Goal: Task Accomplishment & Management: Manage account settings

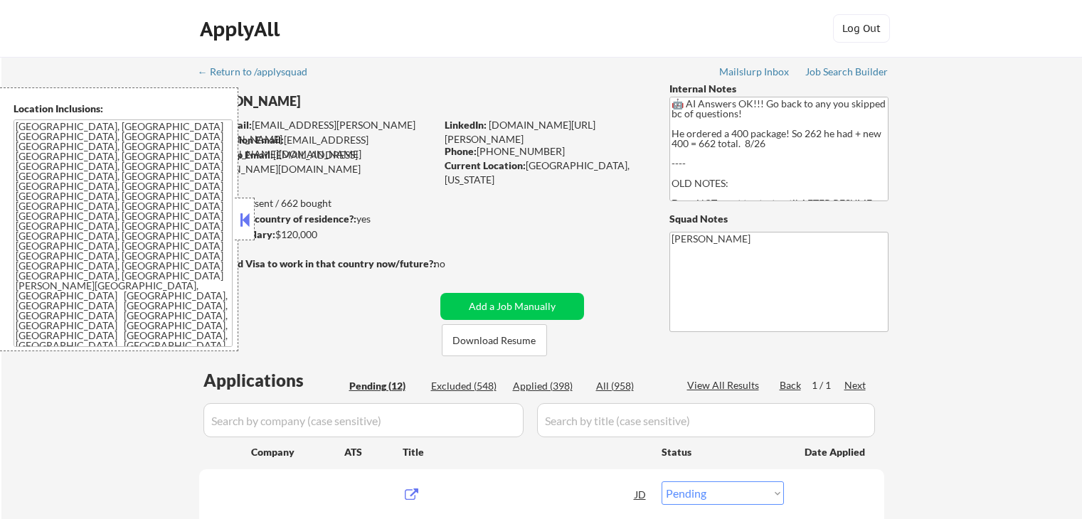
select select ""pending""
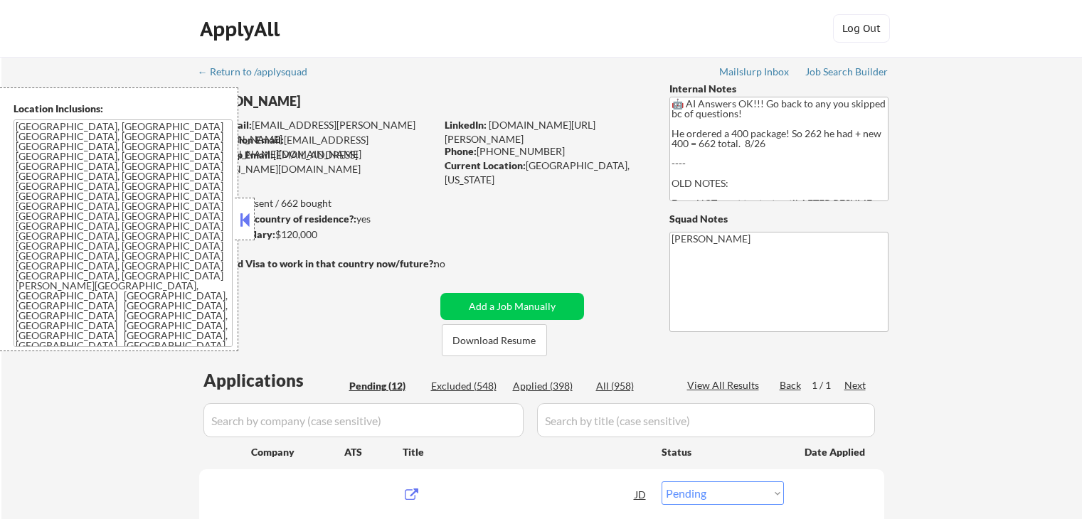
select select ""pending""
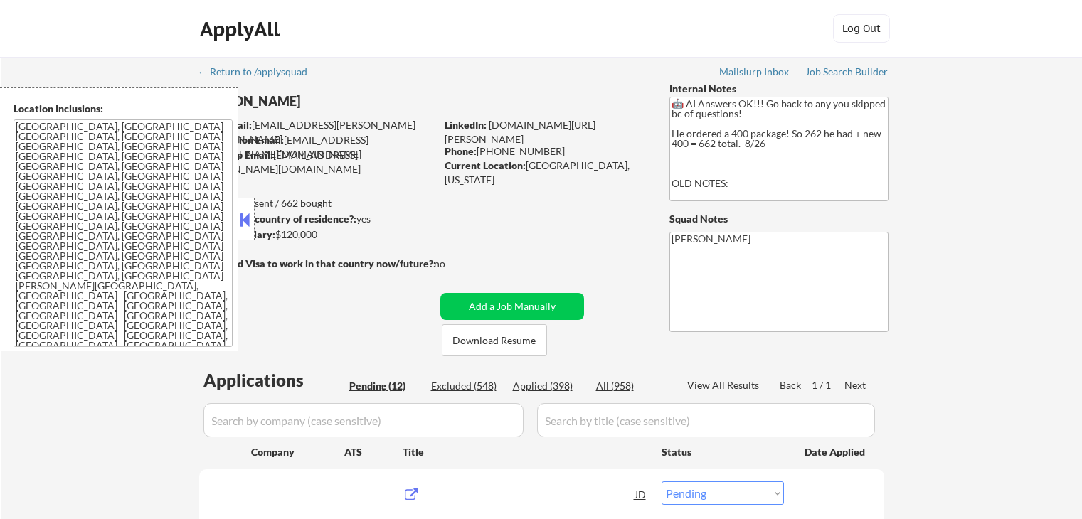
select select ""pending""
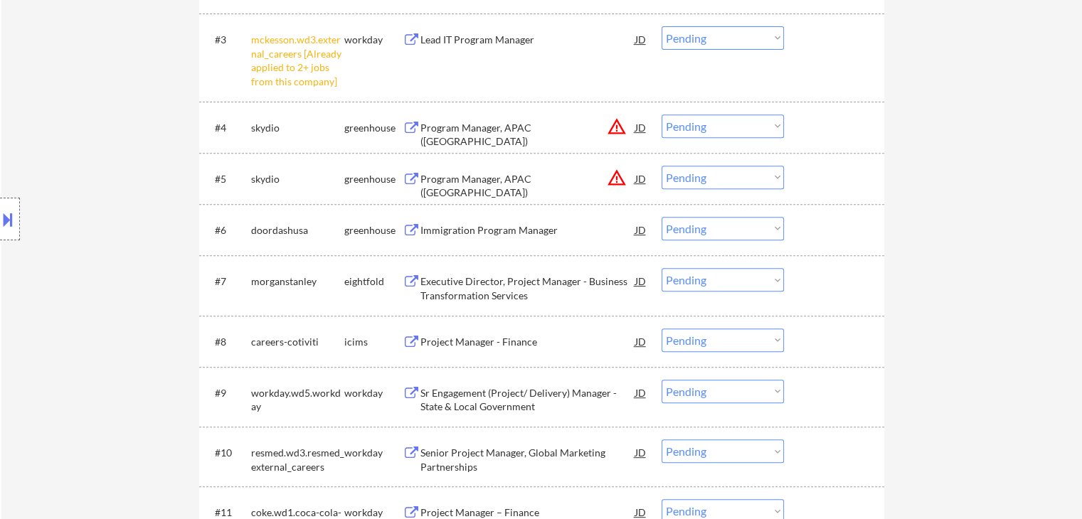
scroll to position [427, 0]
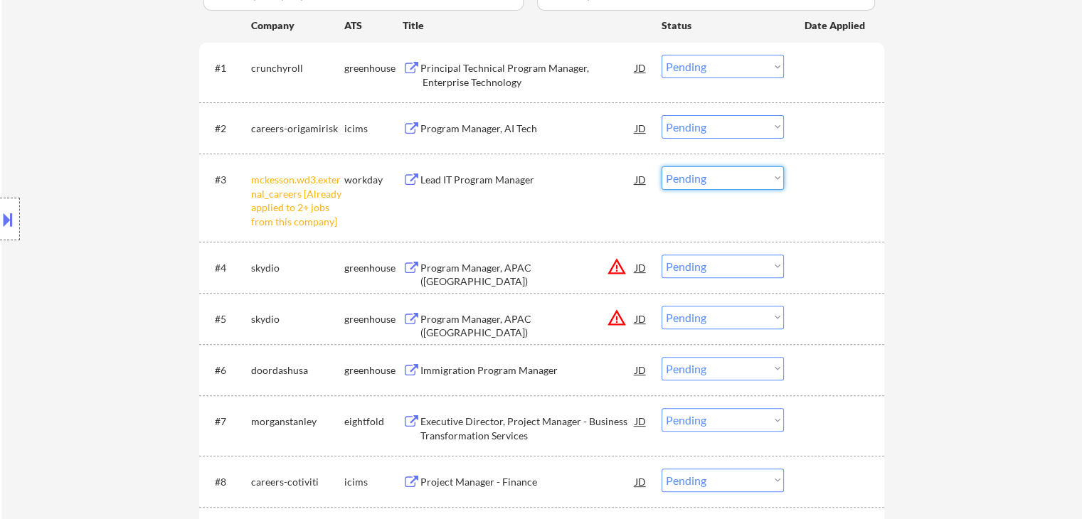
click at [708, 177] on select "Choose an option... Pending Applied Excluded (Questions) Excluded (Expired) Exc…" at bounding box center [723, 177] width 122 height 23
click at [662, 166] on select "Choose an option... Pending Applied Excluded (Questions) Excluded (Expired) Exc…" at bounding box center [723, 177] width 122 height 23
select select ""pending""
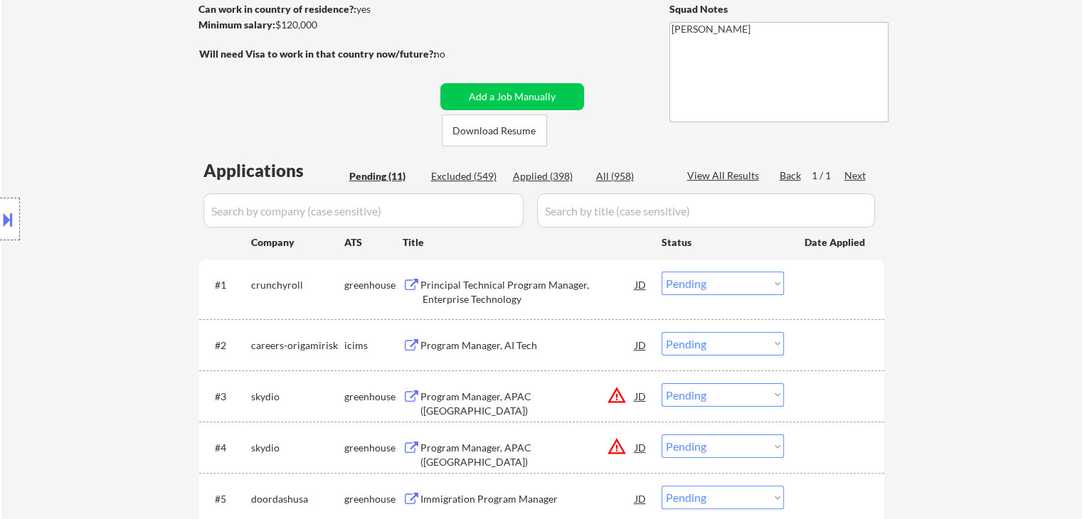
scroll to position [213, 0]
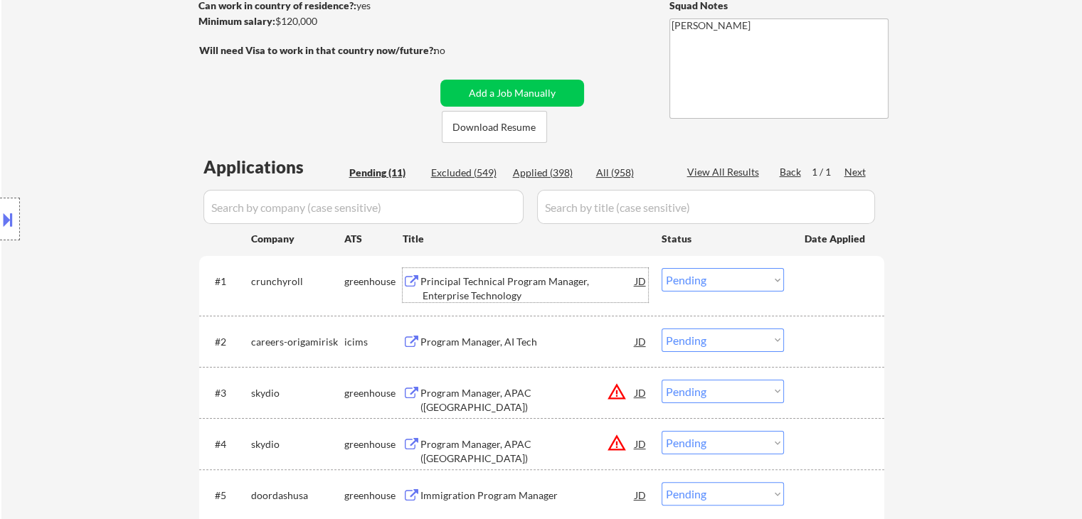
click at [481, 280] on div "Principal Technical Program Manager, Enterprise Technology" at bounding box center [527, 289] width 215 height 28
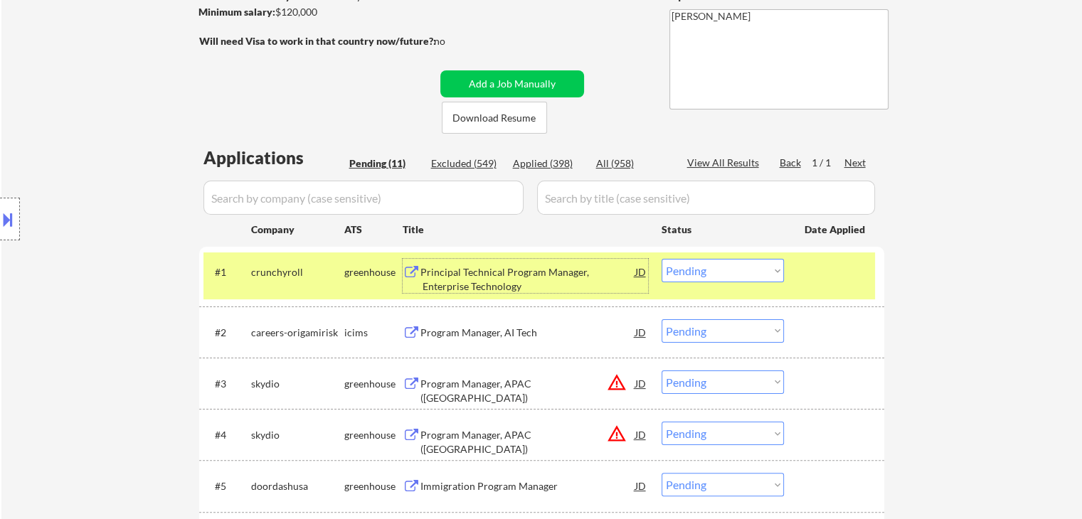
scroll to position [356, 0]
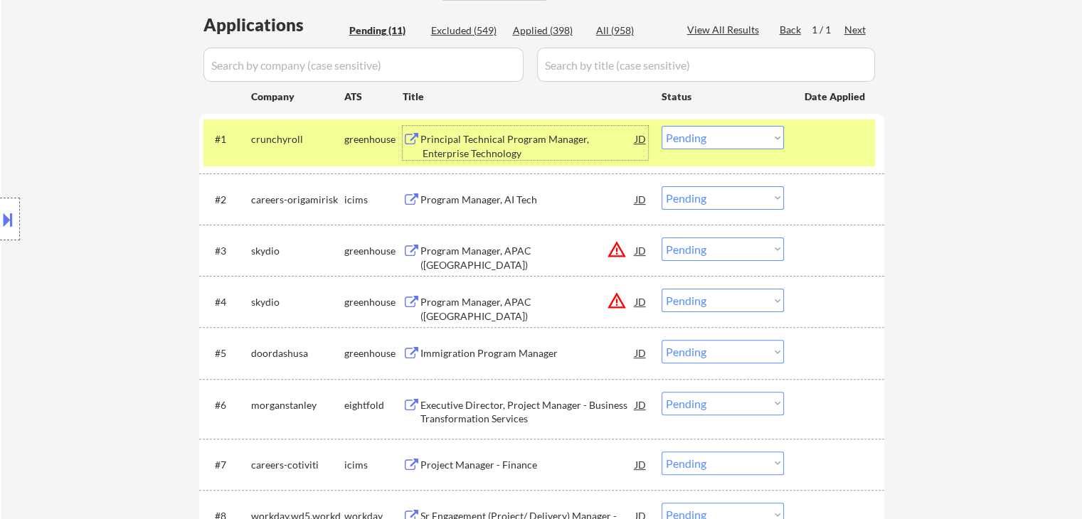
click at [506, 139] on div "Principal Technical Program Manager, Enterprise Technology" at bounding box center [527, 146] width 215 height 28
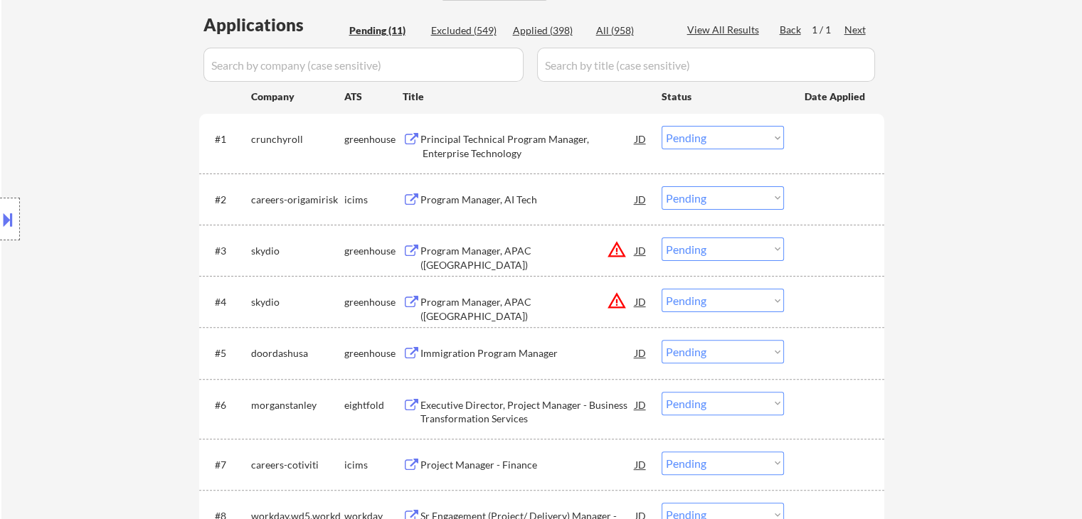
click at [0, 225] on button at bounding box center [8, 219] width 16 height 23
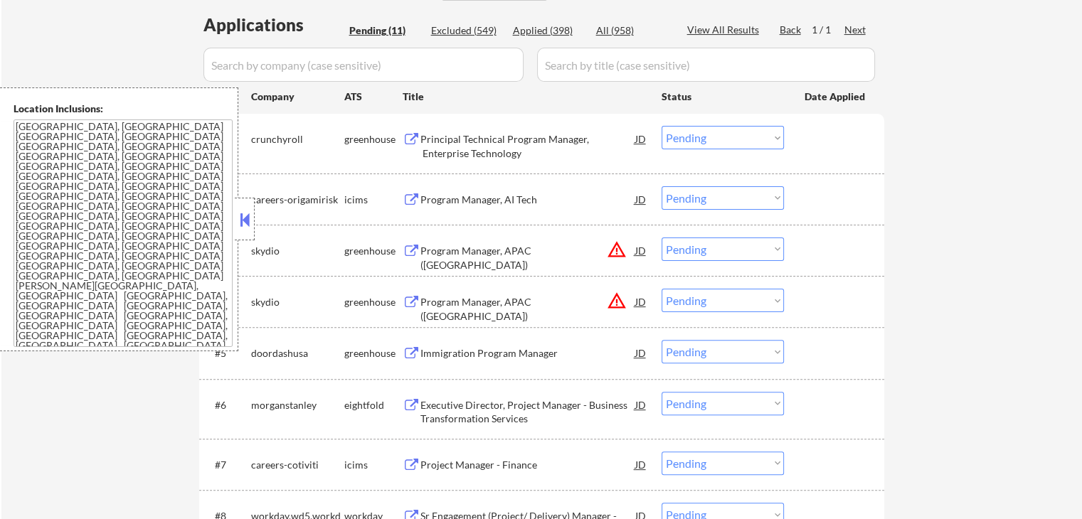
click at [245, 216] on button at bounding box center [245, 219] width 16 height 21
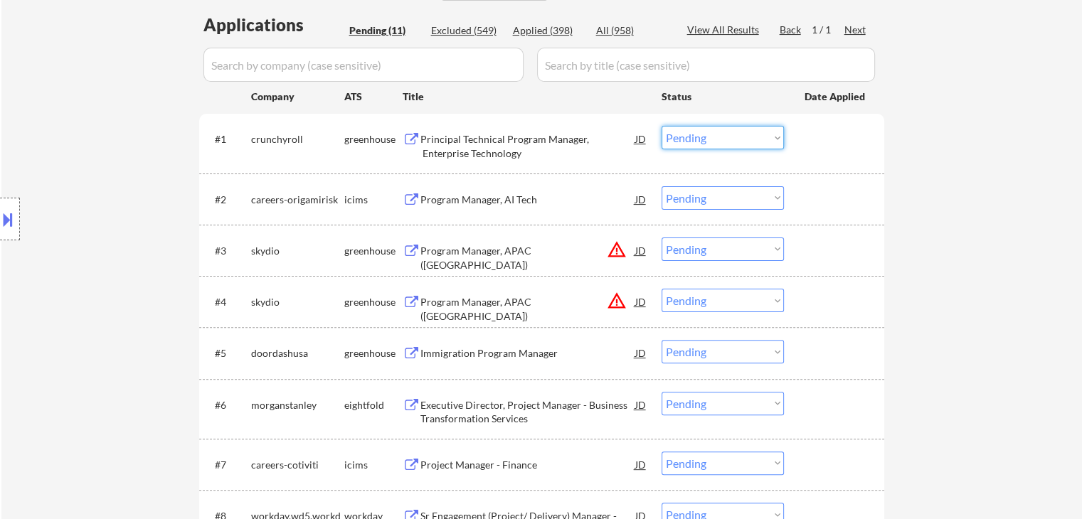
click at [684, 135] on select "Choose an option... Pending Applied Excluded (Questions) Excluded (Expired) Exc…" at bounding box center [723, 137] width 122 height 23
click at [662, 126] on select "Choose an option... Pending Applied Excluded (Questions) Excluded (Expired) Exc…" at bounding box center [723, 137] width 122 height 23
select select ""pending""
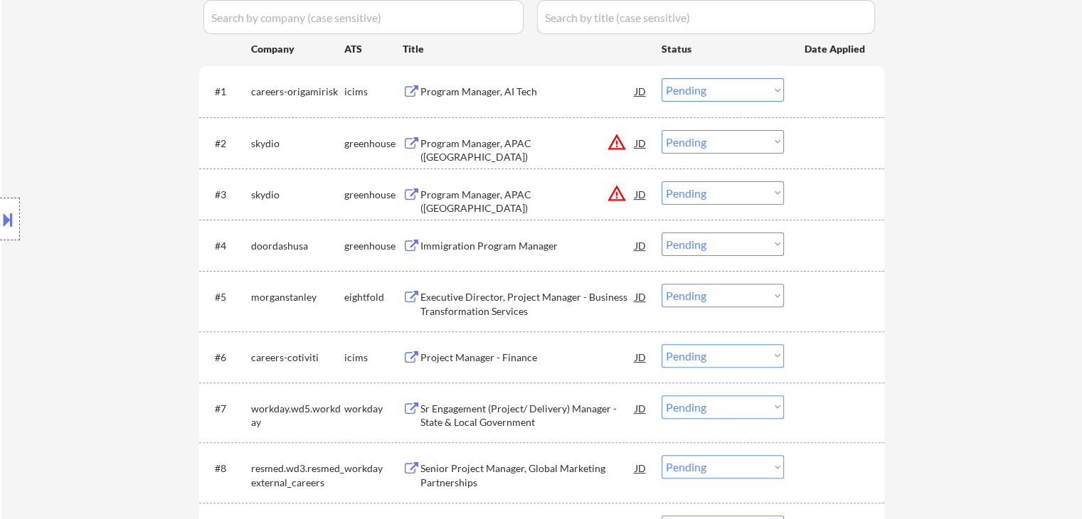
scroll to position [427, 0]
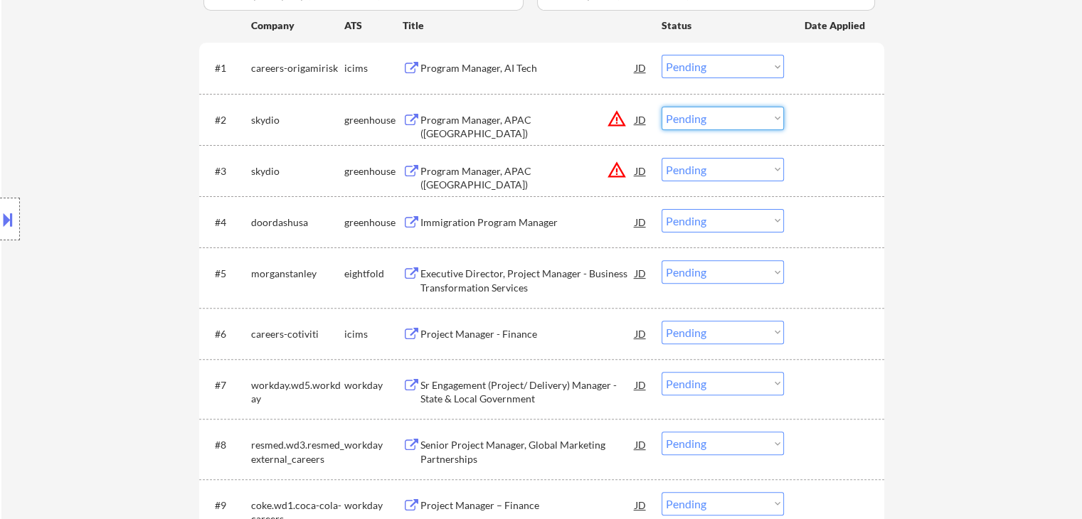
click at [694, 122] on select "Choose an option... Pending Applied Excluded (Questions) Excluded (Expired) Exc…" at bounding box center [723, 118] width 122 height 23
click at [662, 107] on select "Choose an option... Pending Applied Excluded (Questions) Excluded (Expired) Exc…" at bounding box center [723, 118] width 122 height 23
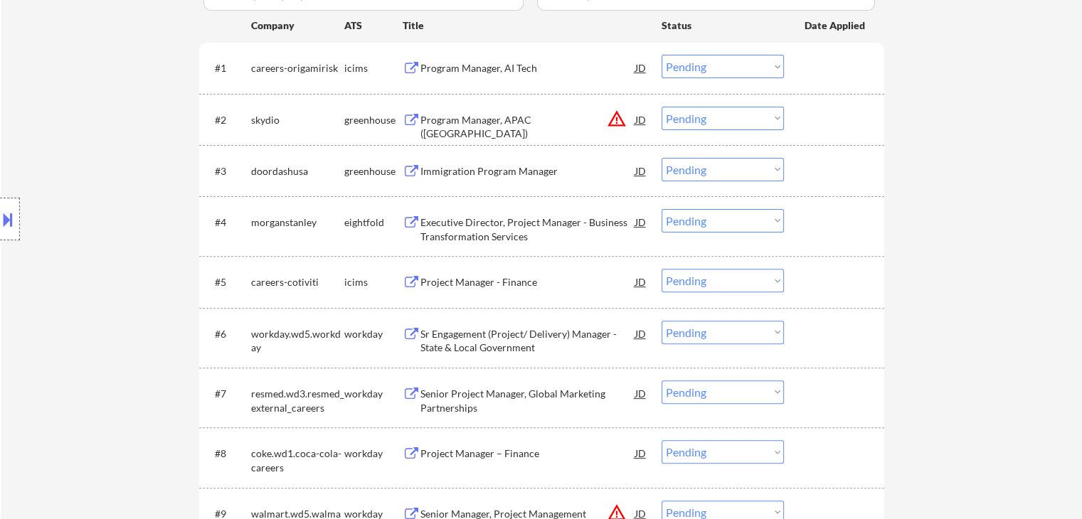
click at [678, 113] on select "Choose an option... Pending Applied Excluded (Questions) Excluded (Expired) Exc…" at bounding box center [723, 118] width 122 height 23
click at [662, 107] on select "Choose an option... Pending Applied Excluded (Questions) Excluded (Expired) Exc…" at bounding box center [723, 118] width 122 height 23
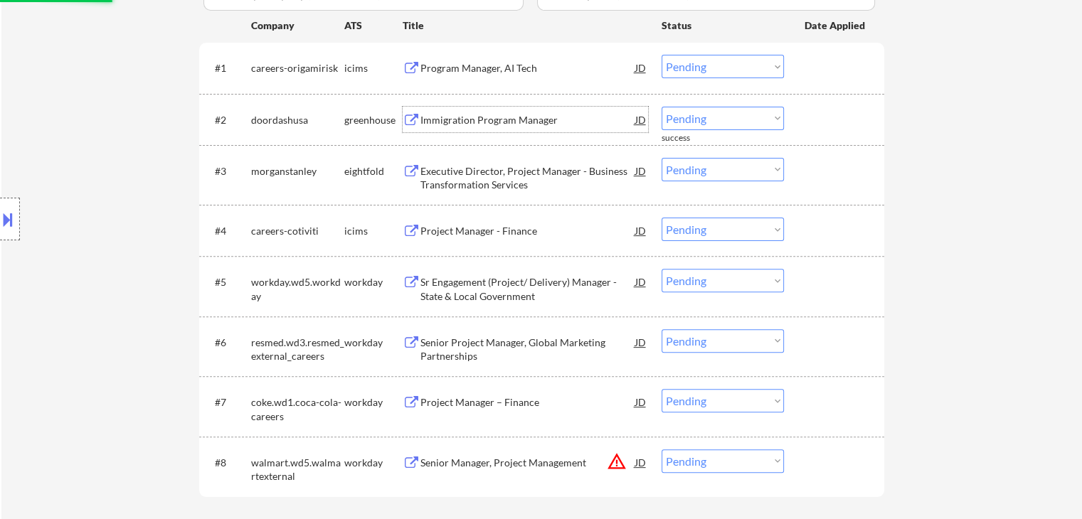
click at [493, 117] on div "Immigration Program Manager" at bounding box center [527, 120] width 215 height 14
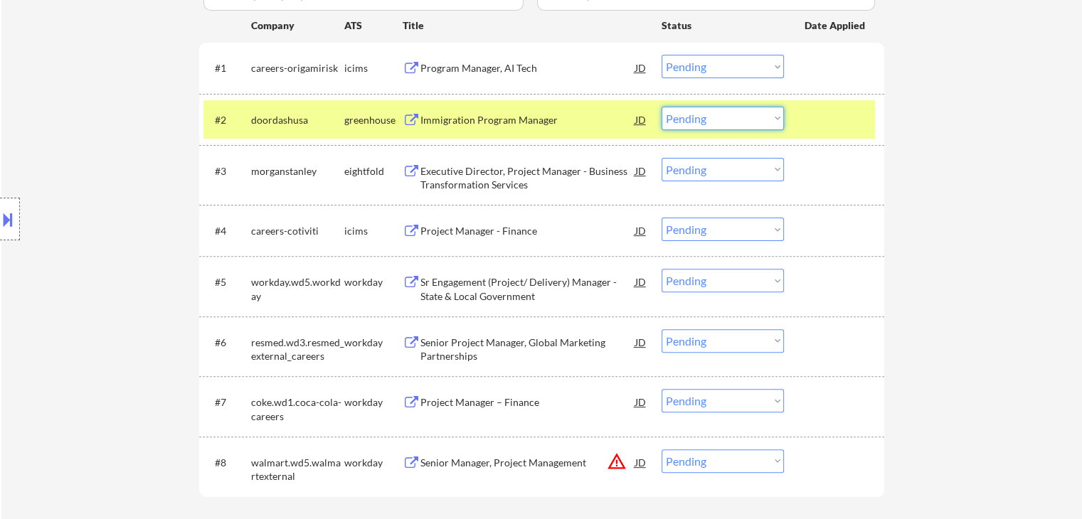
click at [696, 124] on select "Choose an option... Pending Applied Excluded (Questions) Excluded (Expired) Exc…" at bounding box center [723, 118] width 122 height 23
click at [662, 107] on select "Choose an option... Pending Applied Excluded (Questions) Excluded (Expired) Exc…" at bounding box center [723, 118] width 122 height 23
select select ""pending""
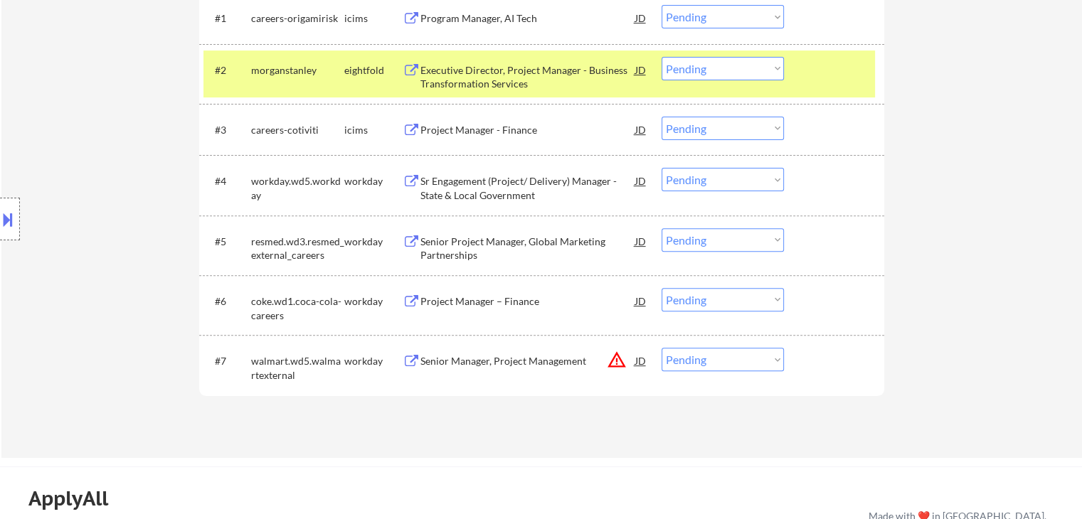
scroll to position [569, 0]
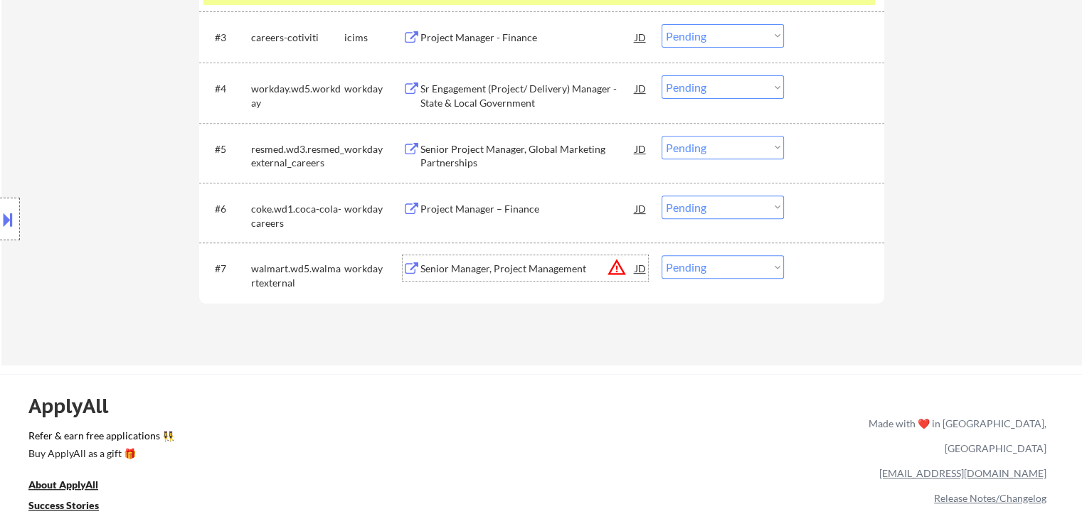
click at [504, 265] on div "Senior Manager, Project Management" at bounding box center [527, 269] width 215 height 14
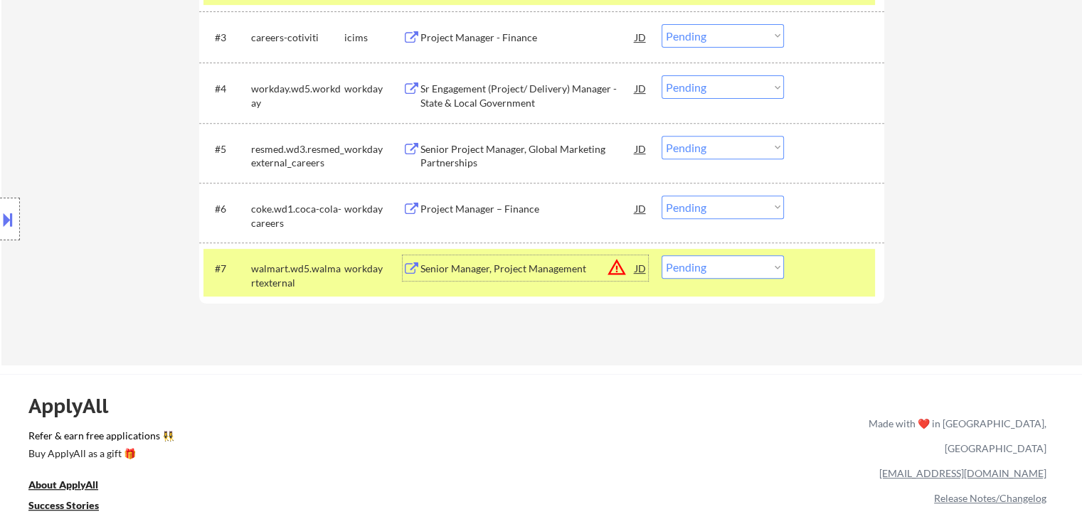
click at [703, 262] on select "Choose an option... Pending Applied Excluded (Questions) Excluded (Expired) Exc…" at bounding box center [723, 266] width 122 height 23
select select ""excluded__location_""
click at [662, 255] on select "Choose an option... Pending Applied Excluded (Questions) Excluded (Expired) Exc…" at bounding box center [723, 266] width 122 height 23
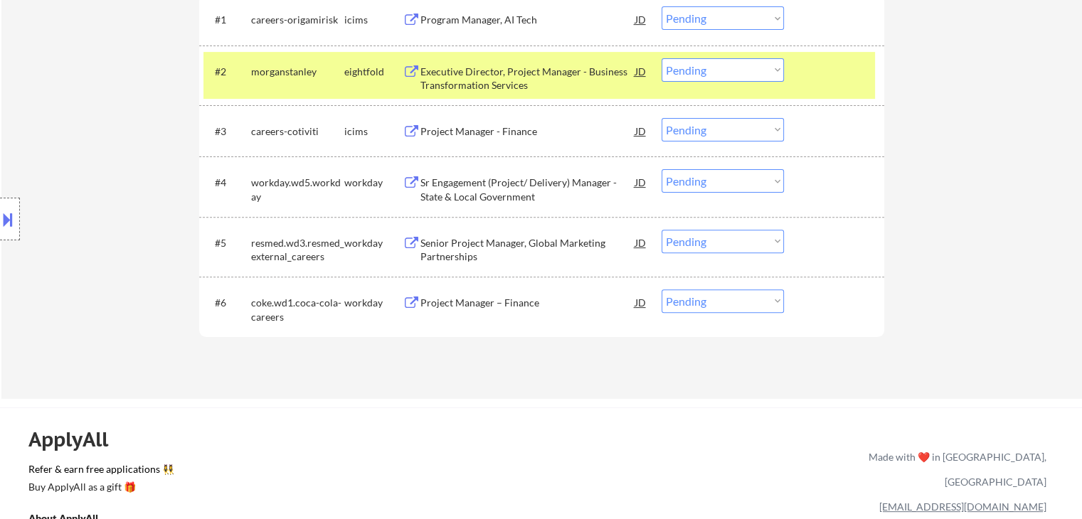
scroll to position [498, 0]
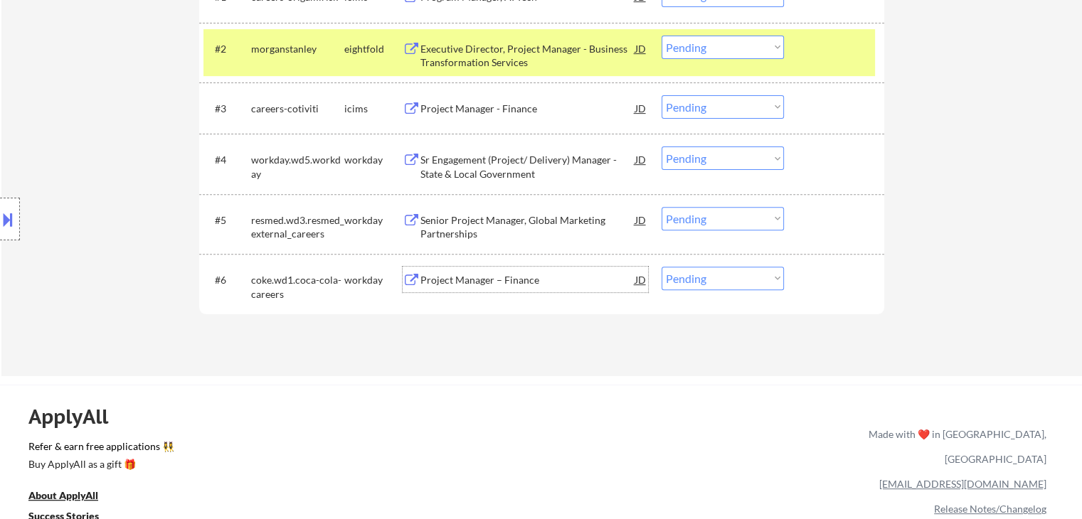
click at [475, 281] on div "Project Manager – Finance" at bounding box center [527, 280] width 215 height 14
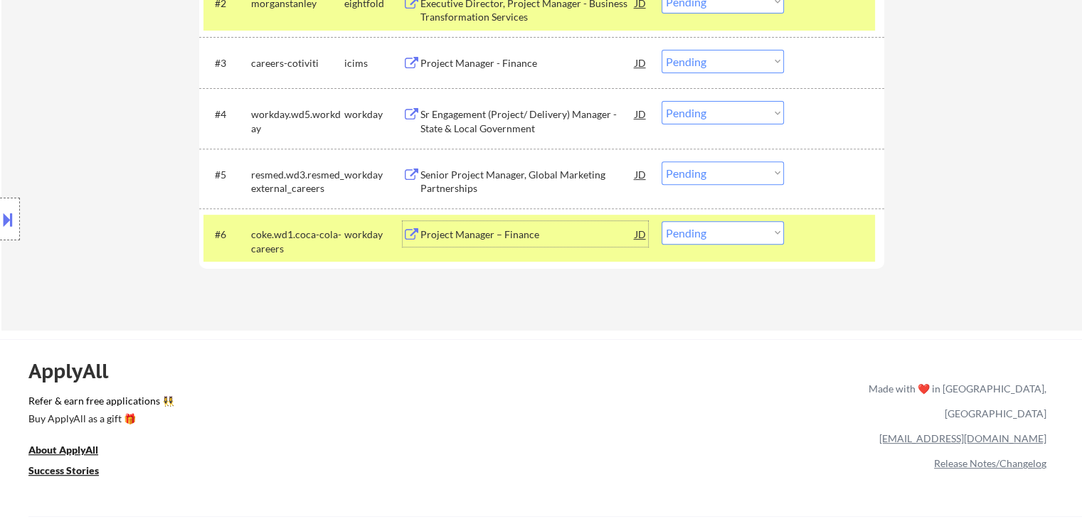
scroll to position [569, 0]
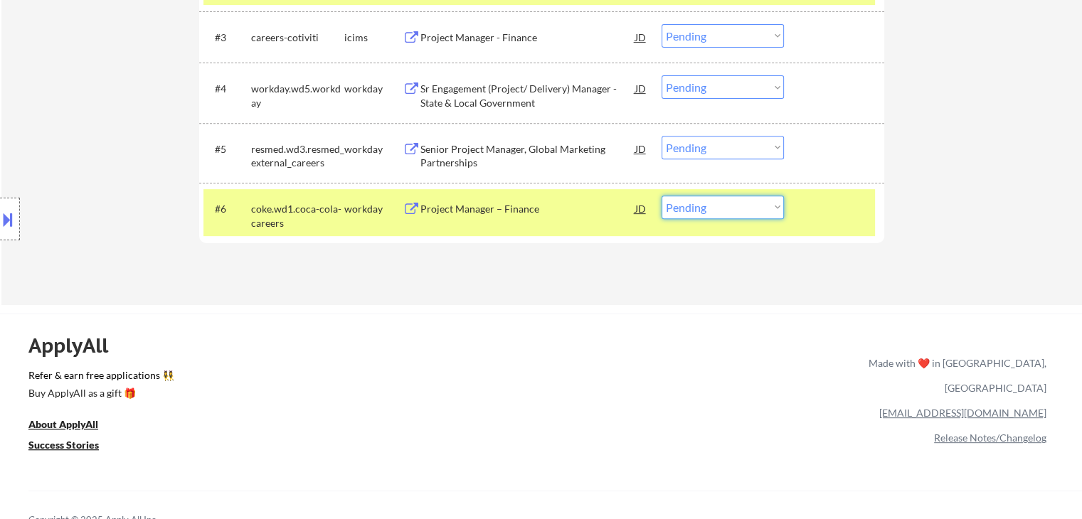
click at [731, 197] on select "Choose an option... Pending Applied Excluded (Questions) Excluded (Expired) Exc…" at bounding box center [723, 207] width 122 height 23
select select ""excluded__bad_match_""
click at [662, 196] on select "Choose an option... Pending Applied Excluded (Questions) Excluded (Expired) Exc…" at bounding box center [723, 207] width 122 height 23
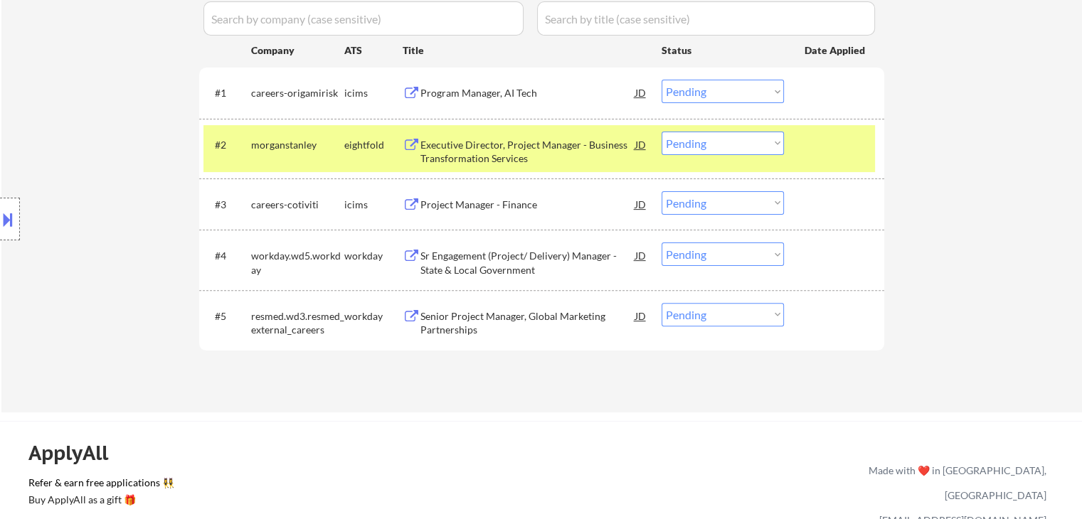
scroll to position [427, 0]
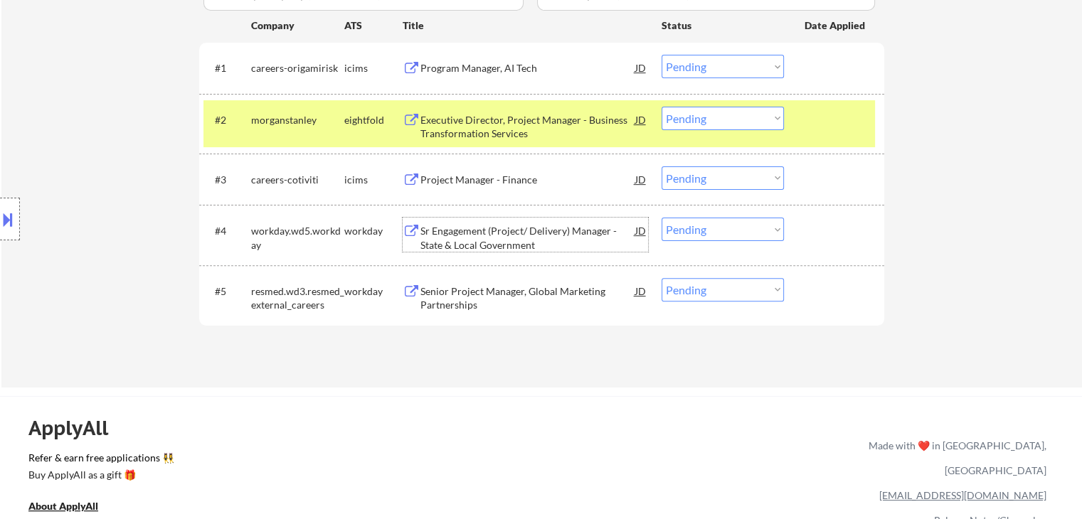
click at [485, 230] on div "Sr Engagement (Project/ Delivery) Manager - State & Local Government" at bounding box center [527, 238] width 215 height 28
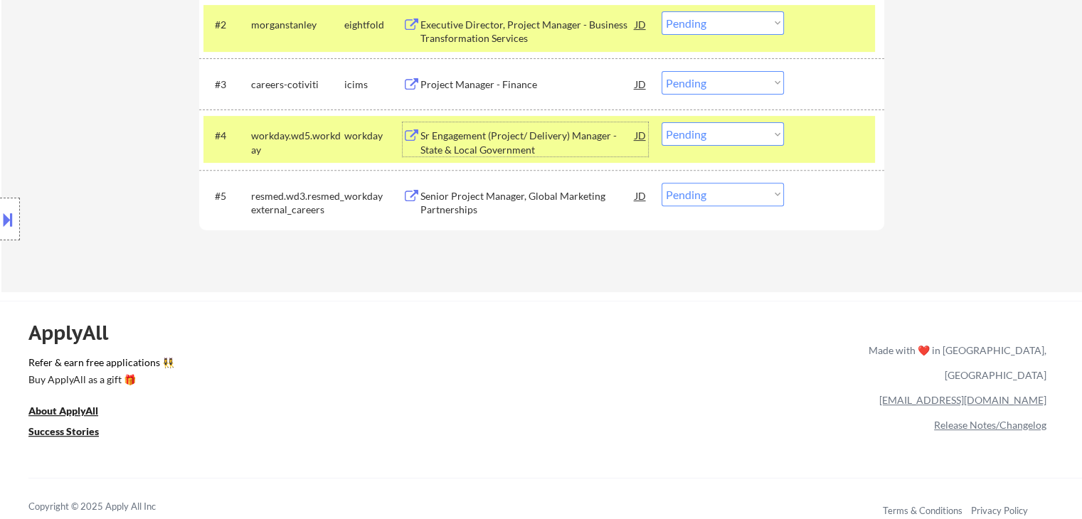
scroll to position [498, 0]
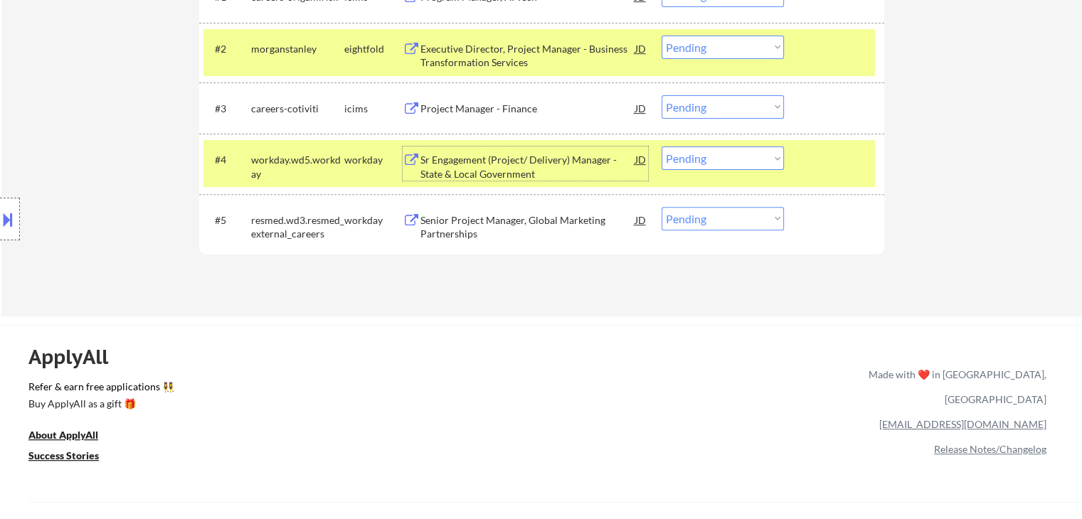
click at [694, 165] on select "Choose an option... Pending Applied Excluded (Questions) Excluded (Expired) Exc…" at bounding box center [723, 158] width 122 height 23
click at [662, 147] on select "Choose an option... Pending Applied Excluded (Questions) Excluded (Expired) Exc…" at bounding box center [723, 158] width 122 height 23
select select ""pending""
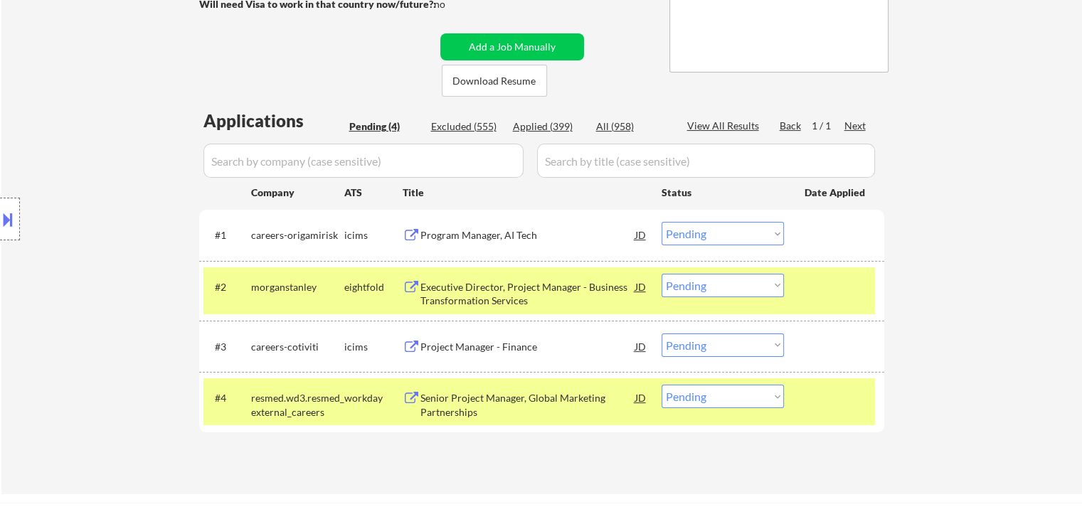
scroll to position [285, 0]
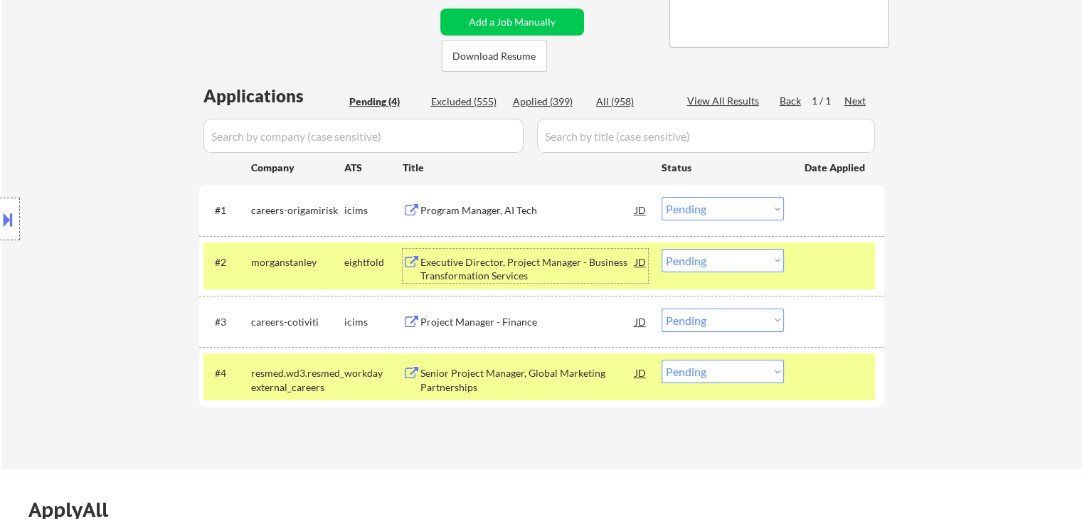
click at [463, 260] on div "Executive Director, Project Manager - Business Transformation Services" at bounding box center [527, 269] width 215 height 28
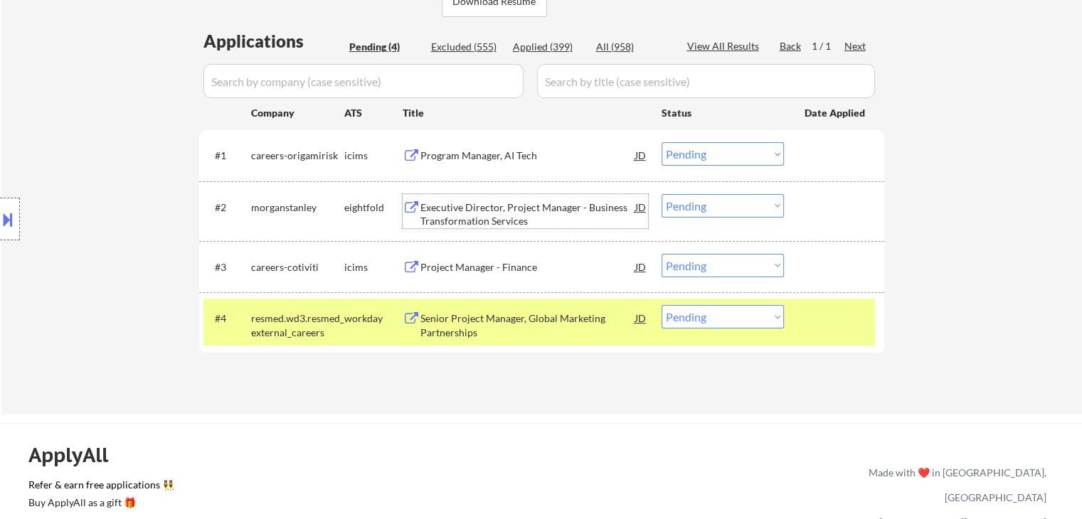
scroll to position [427, 0]
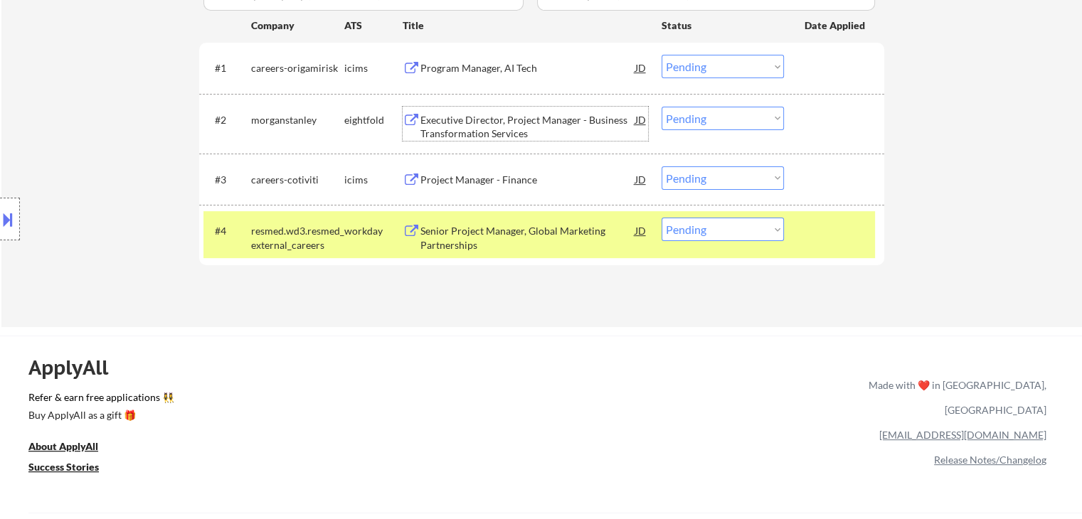
drag, startPoint x: 694, startPoint y: 117, endPoint x: 694, endPoint y: 127, distance: 10.0
click at [694, 117] on select "Choose an option... Pending Applied Excluded (Questions) Excluded (Expired) Exc…" at bounding box center [723, 118] width 122 height 23
click at [662, 107] on select "Choose an option... Pending Applied Excluded (Questions) Excluded (Expired) Exc…" at bounding box center [723, 118] width 122 height 23
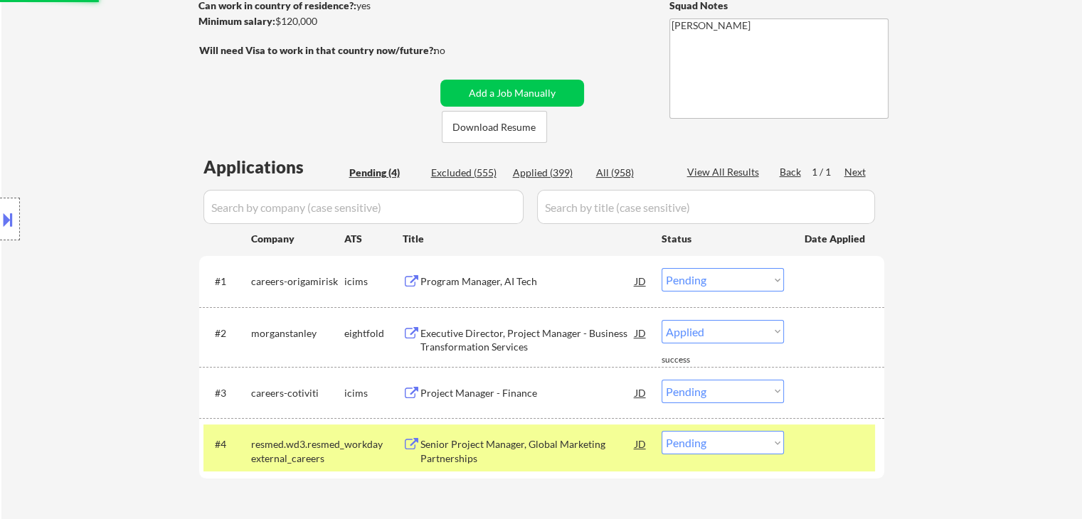
select select ""pending""
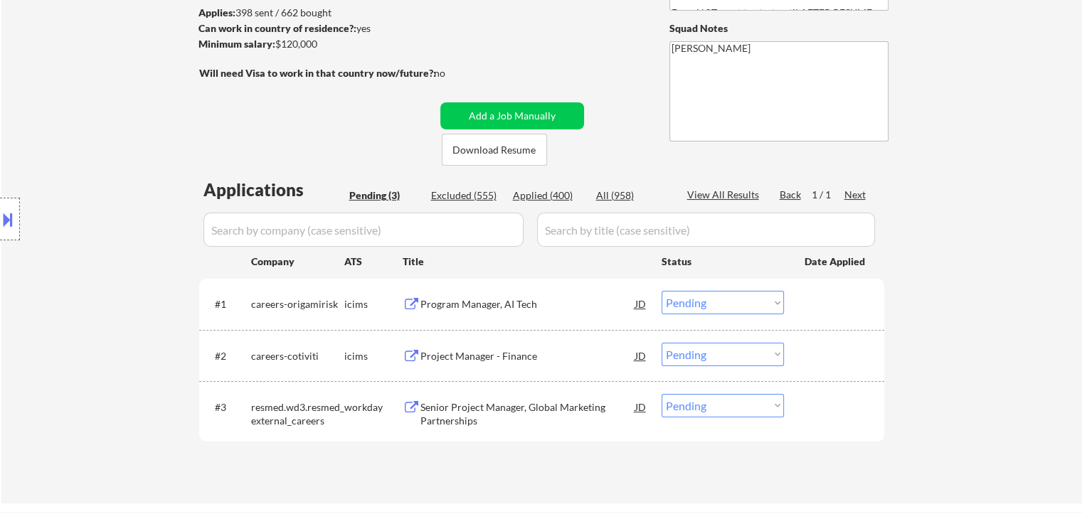
scroll to position [213, 0]
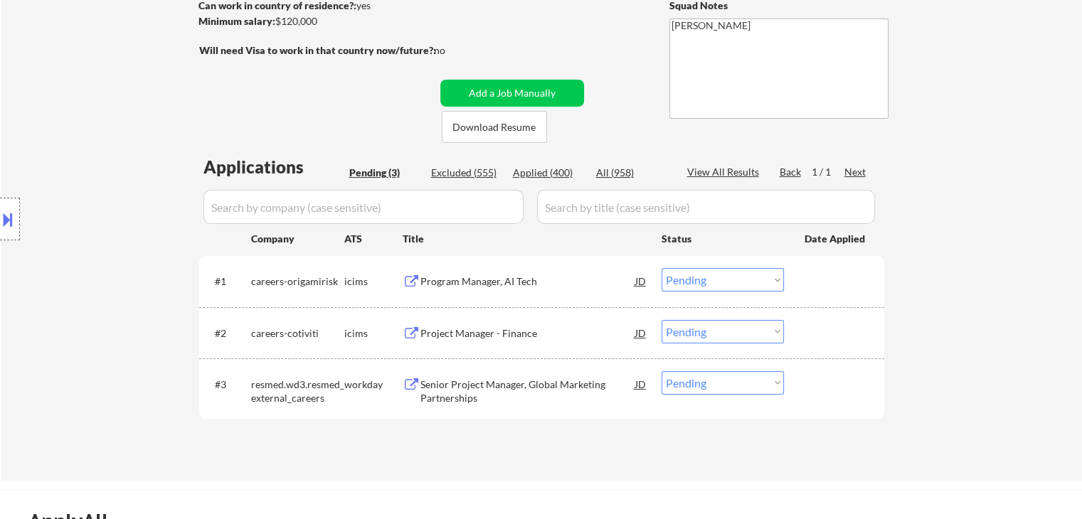
click at [528, 165] on div "Applications Pending (3) Excluded (555) Applied (400) All (958) View All Result…" at bounding box center [541, 304] width 685 height 298
click at [529, 179] on div "Applied (400)" at bounding box center [548, 173] width 71 height 14
select select ""applied""
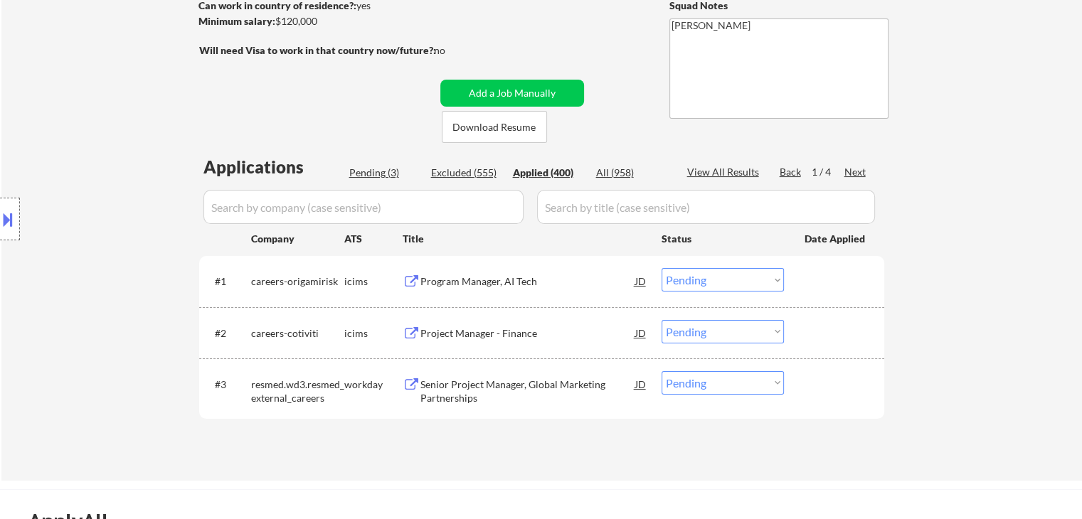
select select ""applied""
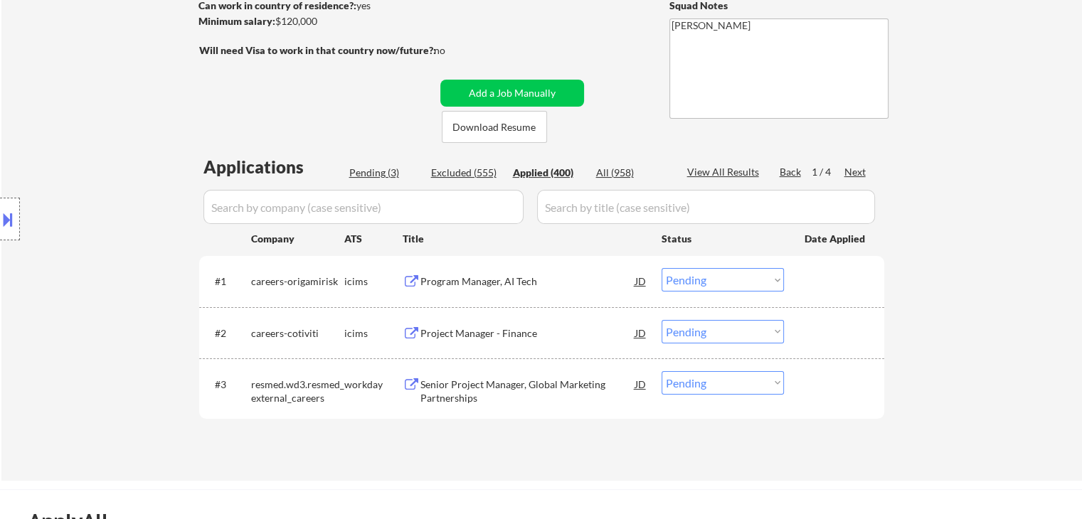
select select ""applied""
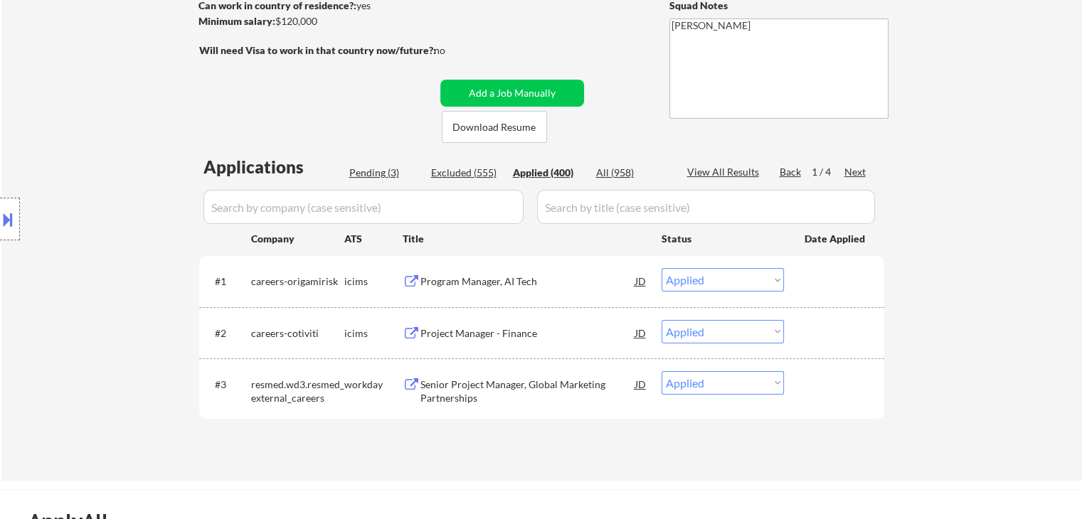
select select ""applied""
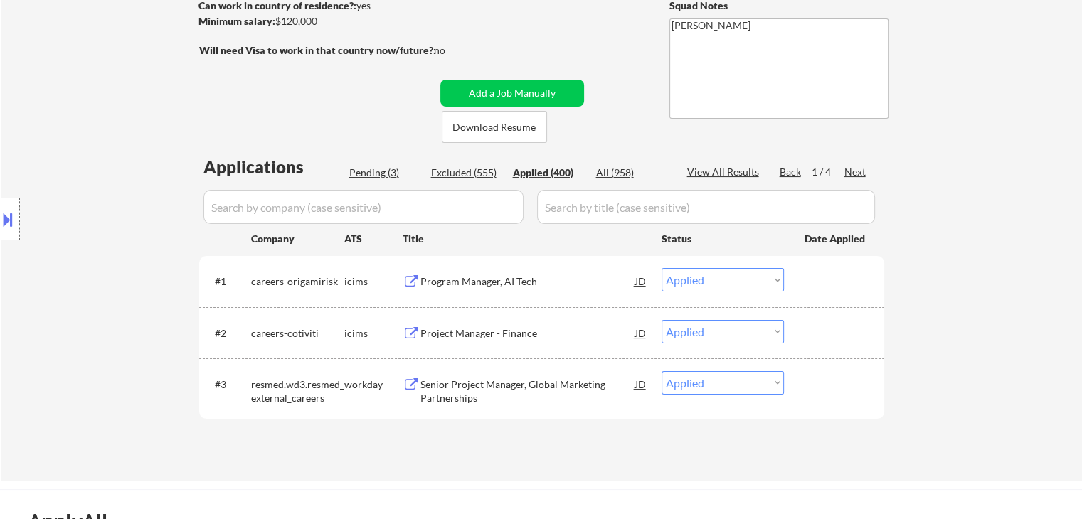
select select ""applied""
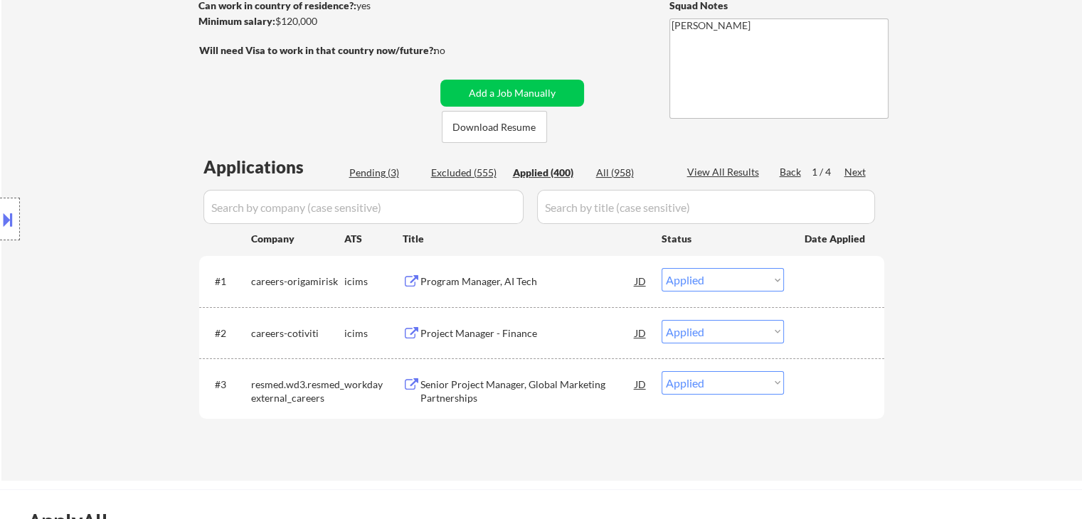
select select ""applied""
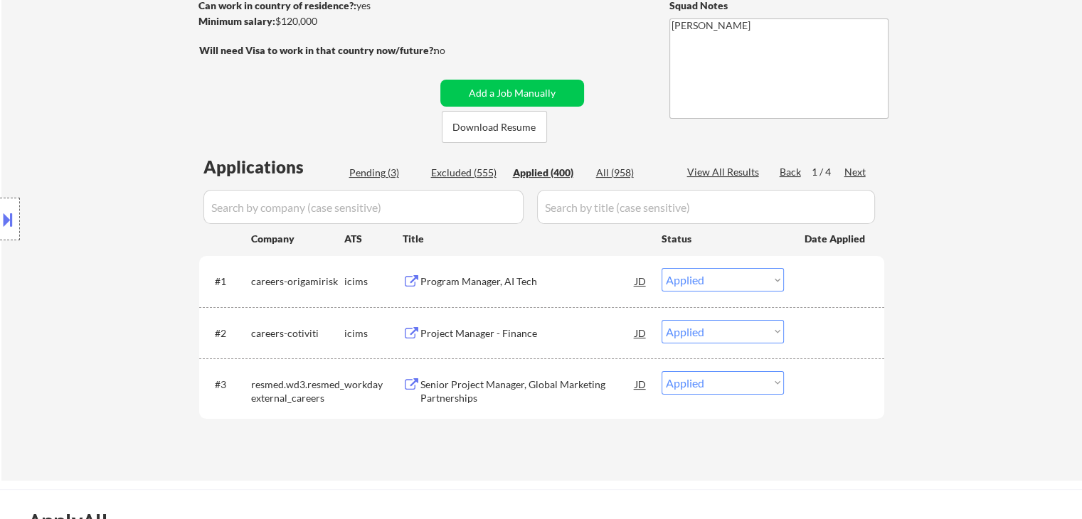
select select ""applied""
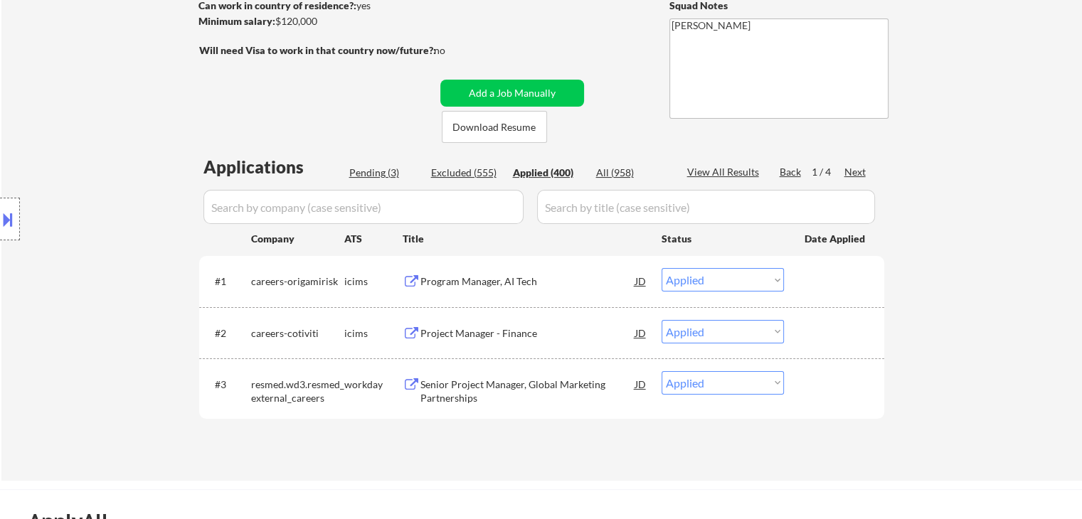
select select ""applied""
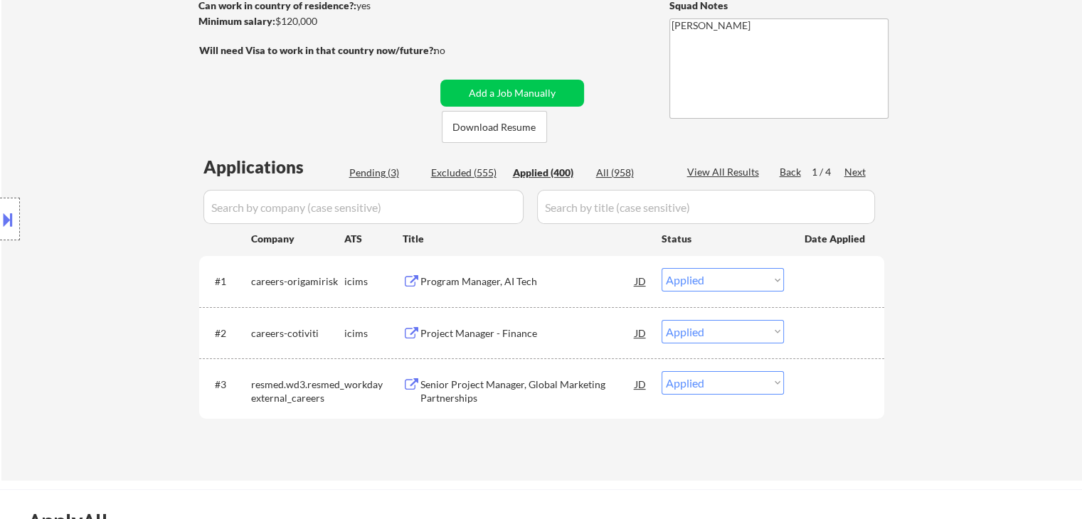
select select ""applied""
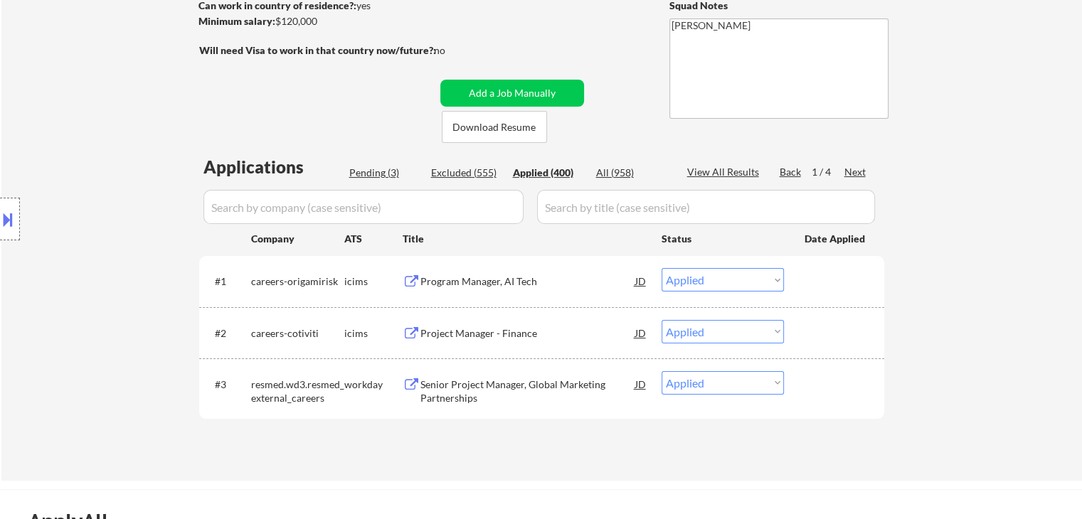
select select ""applied""
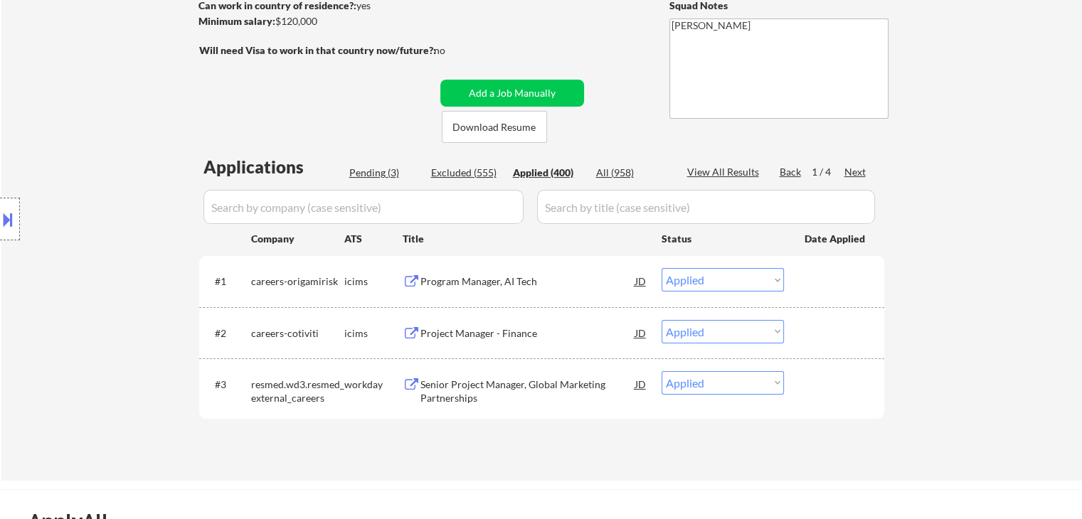
select select ""applied""
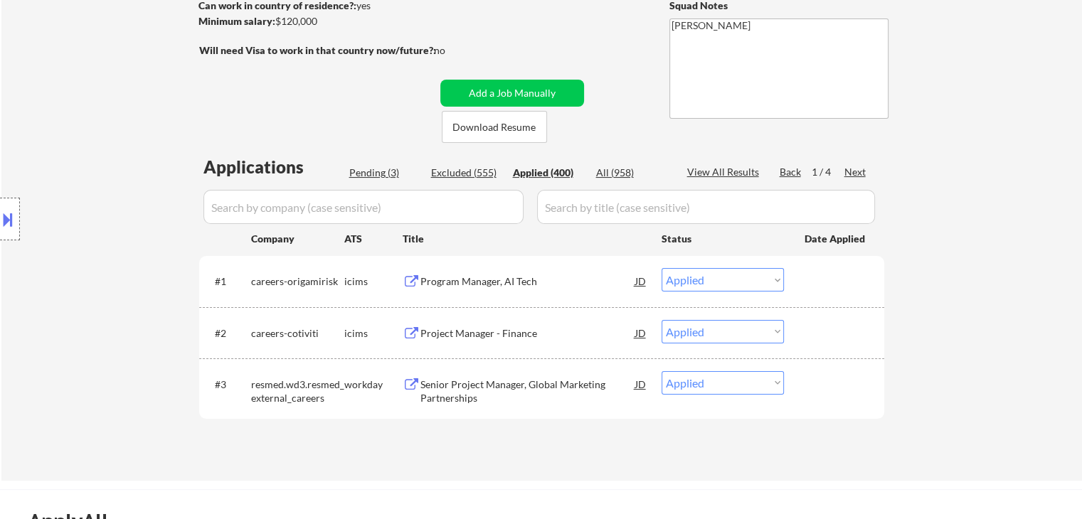
select select ""applied""
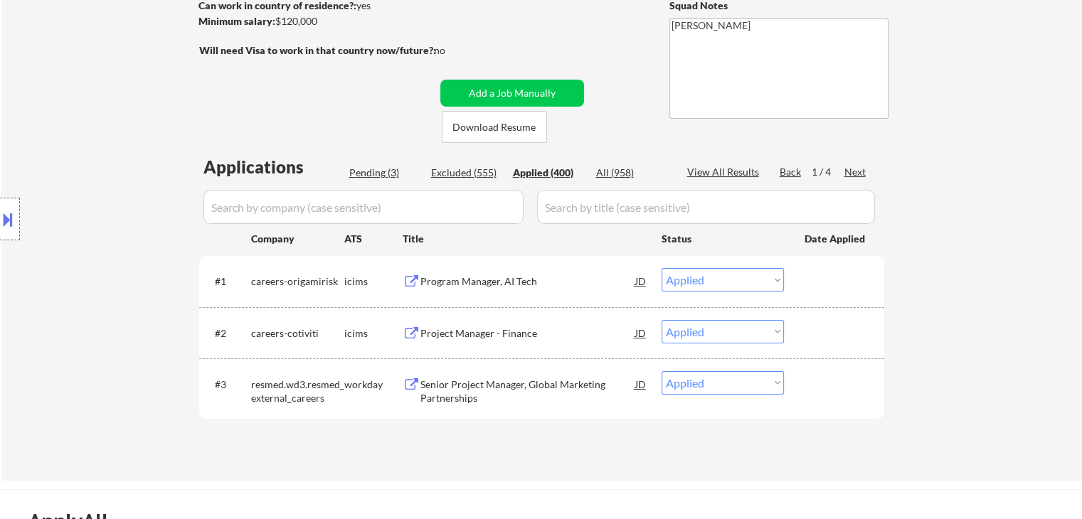
select select ""applied""
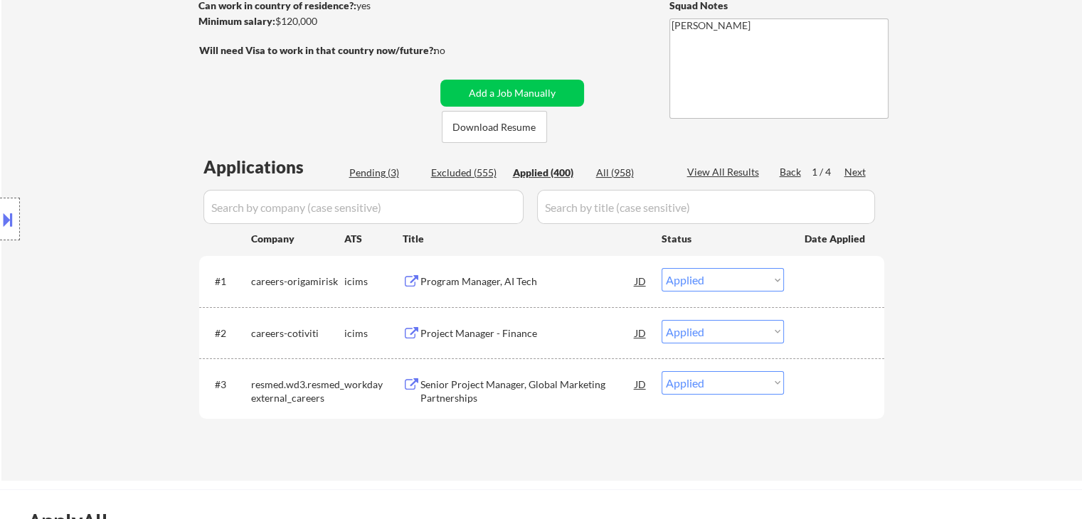
select select ""applied""
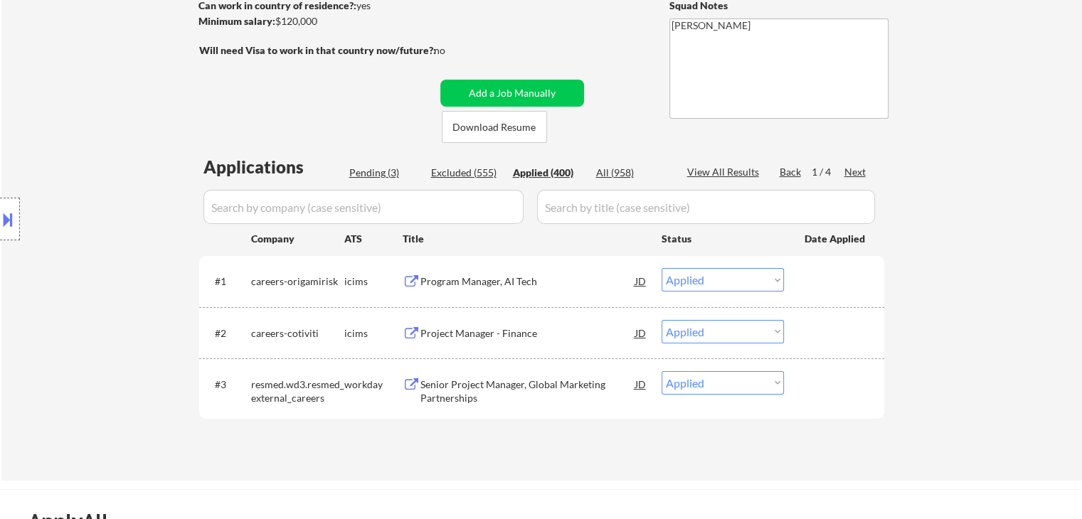
select select ""applied""
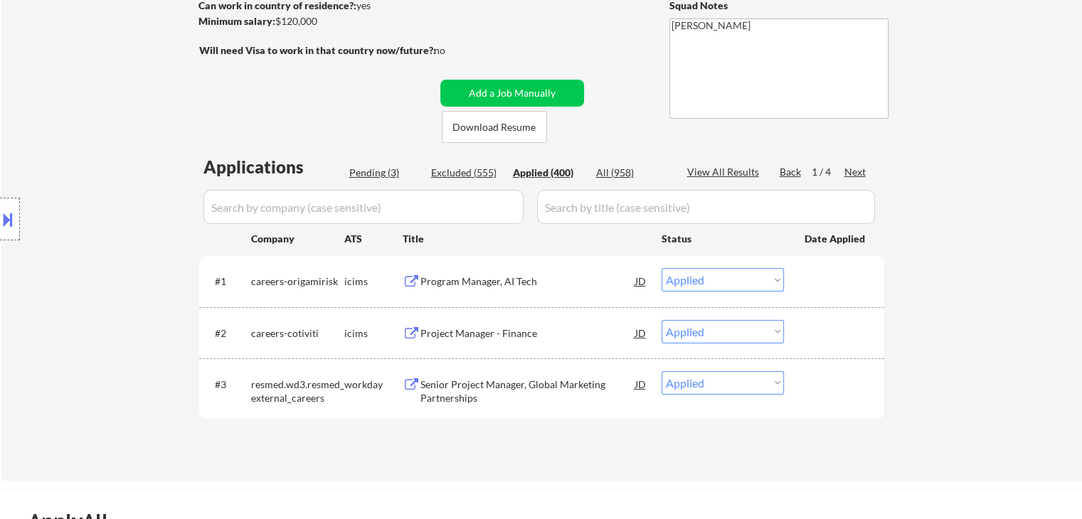
select select ""applied""
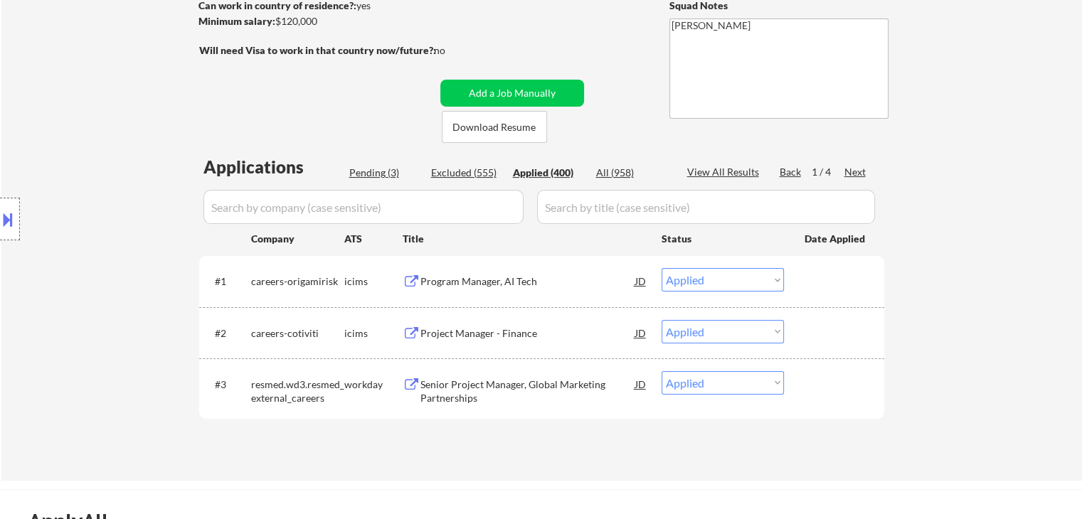
select select ""applied""
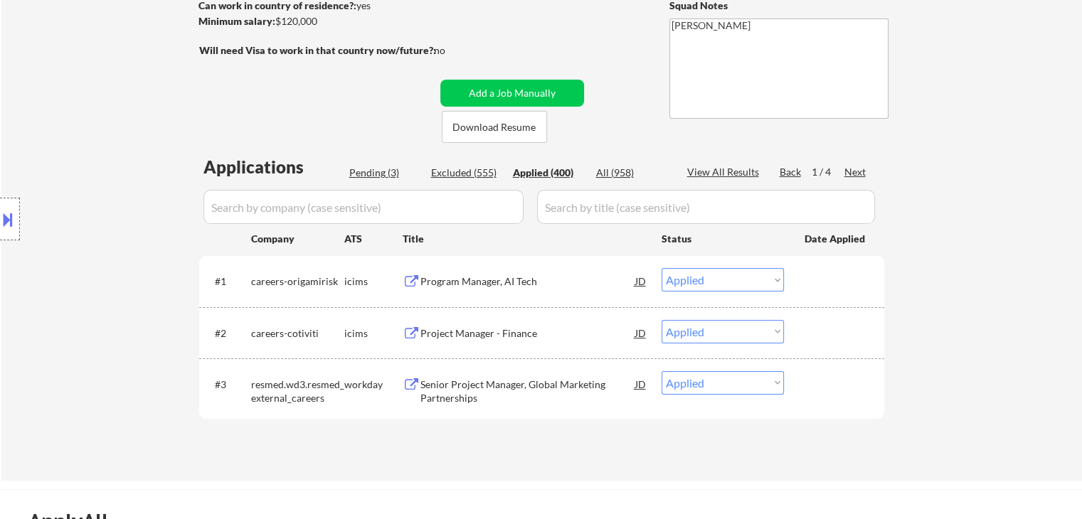
select select ""applied""
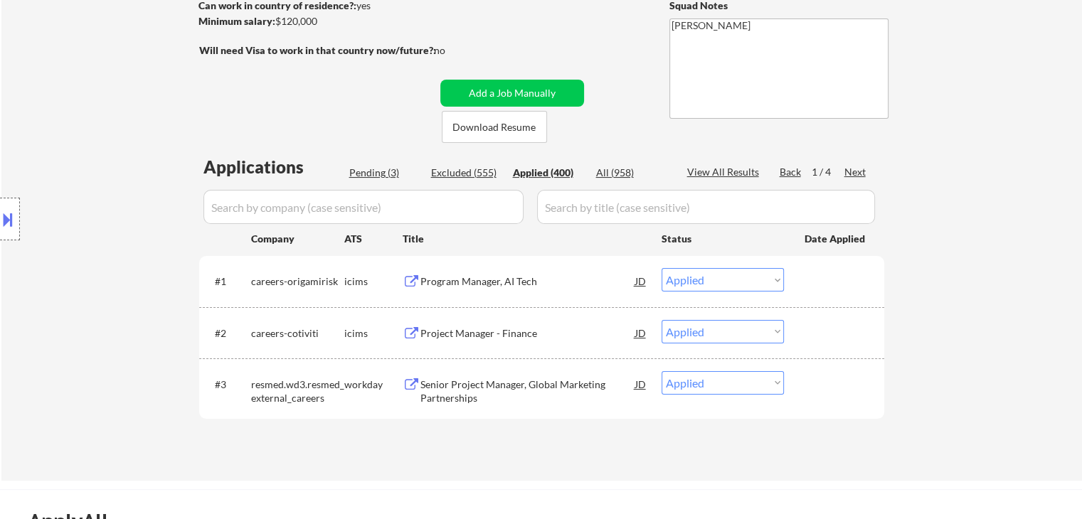
select select ""applied""
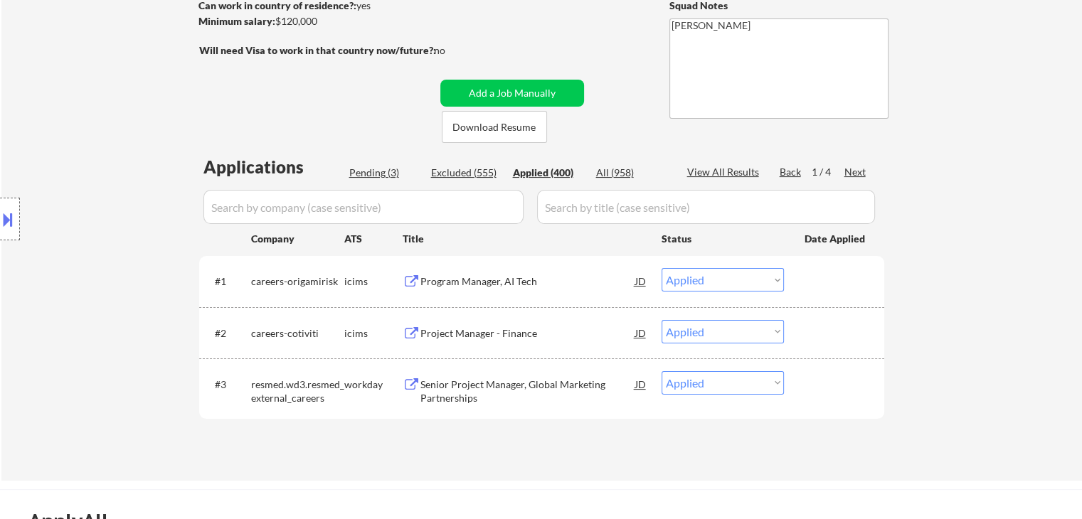
select select ""applied""
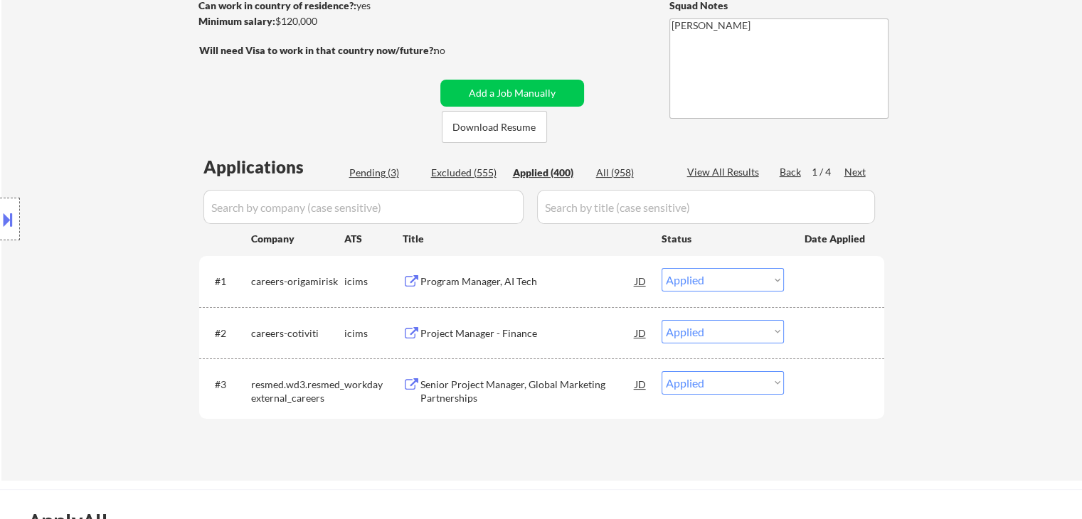
select select ""applied""
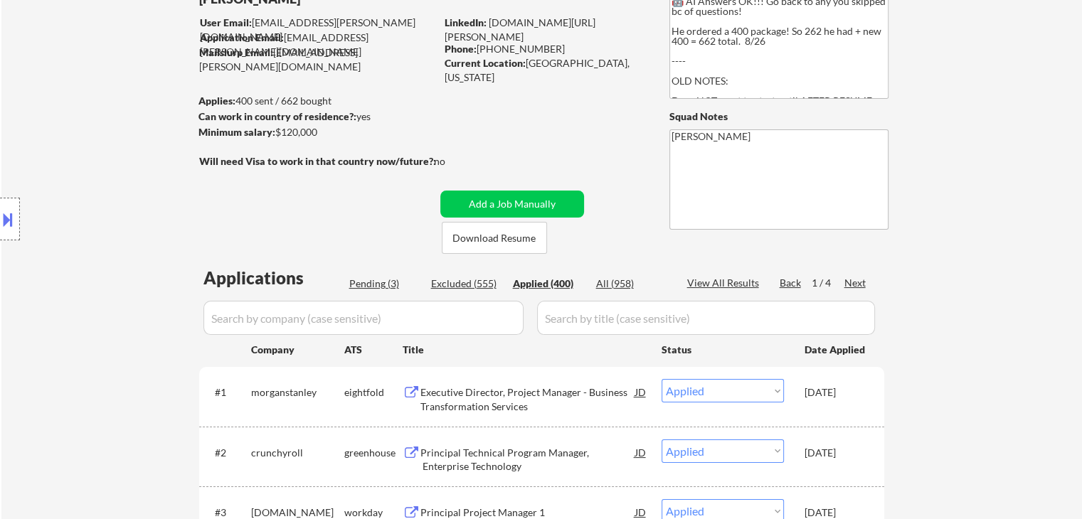
scroll to position [71, 0]
